Goal: Task Accomplishment & Management: Use online tool/utility

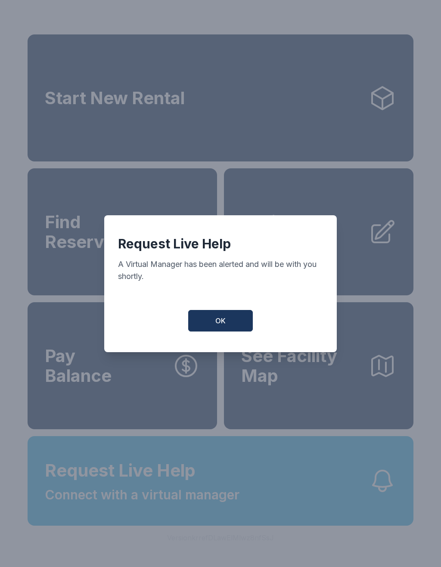
click at [214, 327] on button "OK" at bounding box center [220, 321] width 65 height 22
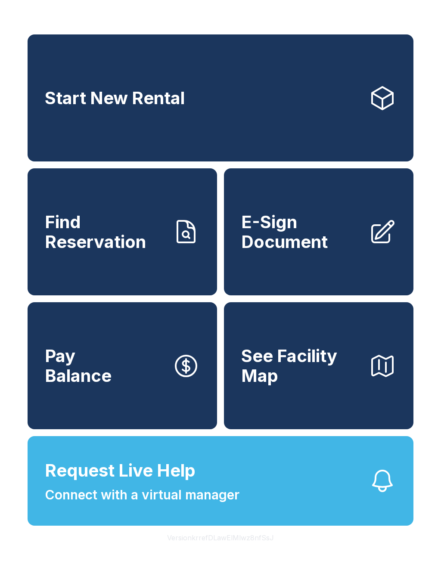
click at [99, 505] on span "Connect with a virtual manager" at bounding box center [142, 494] width 195 height 19
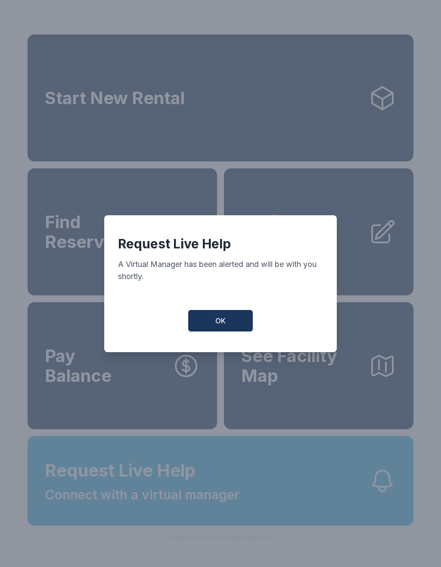
click at [225, 323] on span "OK" at bounding box center [220, 321] width 10 height 10
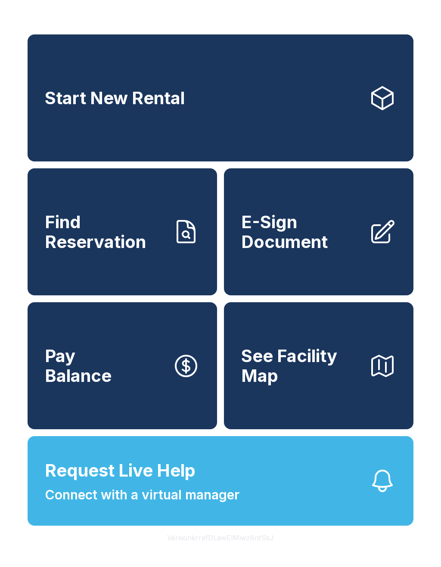
click at [163, 252] on span "Find Reservation" at bounding box center [105, 231] width 121 height 39
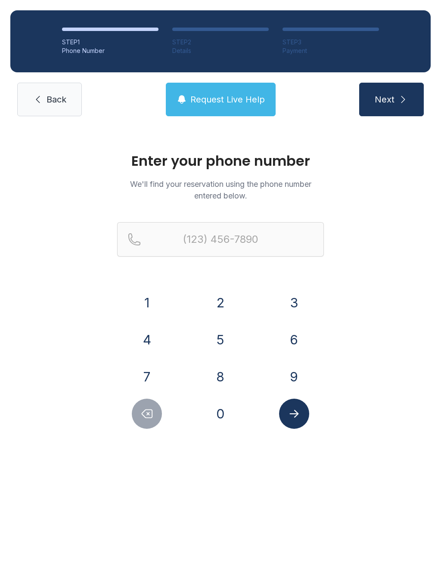
click at [153, 348] on button "4" at bounding box center [147, 340] width 30 height 30
click at [143, 311] on button "1" at bounding box center [147, 303] width 30 height 30
click at [297, 381] on button "9" at bounding box center [294, 377] width 30 height 30
click at [217, 345] on button "5" at bounding box center [220, 340] width 30 height 30
click at [216, 341] on button "5" at bounding box center [220, 340] width 30 height 30
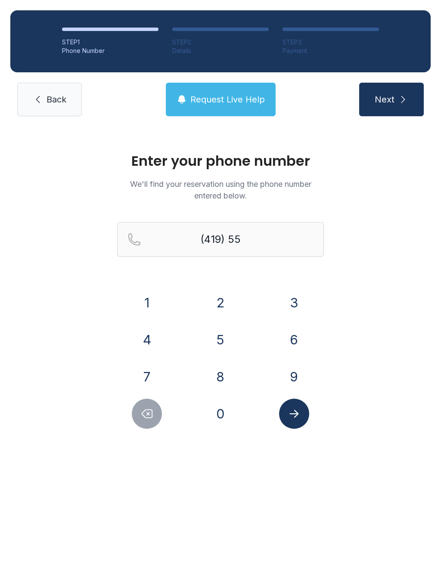
click at [154, 308] on button "1" at bounding box center [147, 303] width 30 height 30
click at [307, 306] on button "3" at bounding box center [294, 303] width 30 height 30
click at [228, 336] on button "5" at bounding box center [220, 340] width 30 height 30
click at [151, 336] on button "4" at bounding box center [147, 340] width 30 height 30
click at [290, 377] on button "9" at bounding box center [294, 377] width 30 height 30
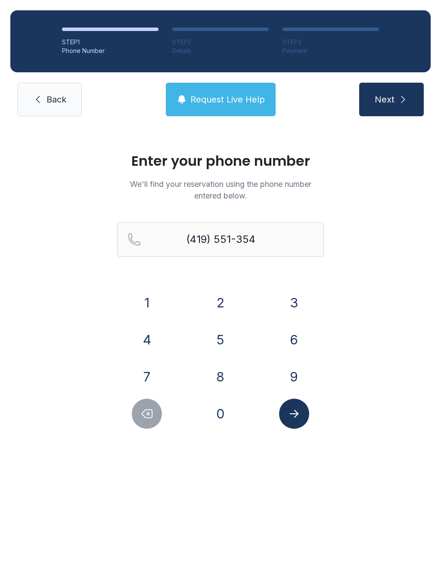
type input "[PHONE_NUMBER]"
click at [293, 414] on icon "Submit lookup form" at bounding box center [293, 414] width 9 height 8
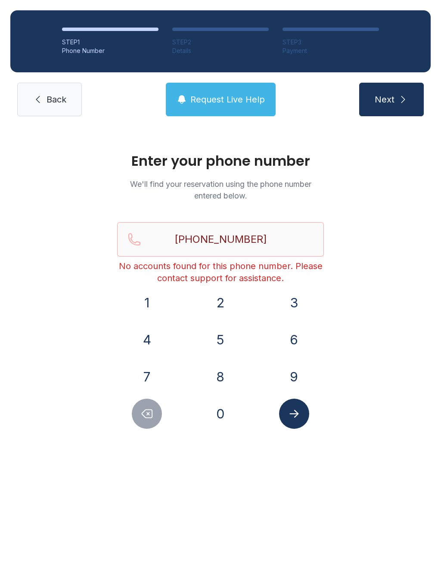
click at [65, 103] on span "Back" at bounding box center [57, 99] width 20 height 12
